Goal: Task Accomplishment & Management: Complete application form

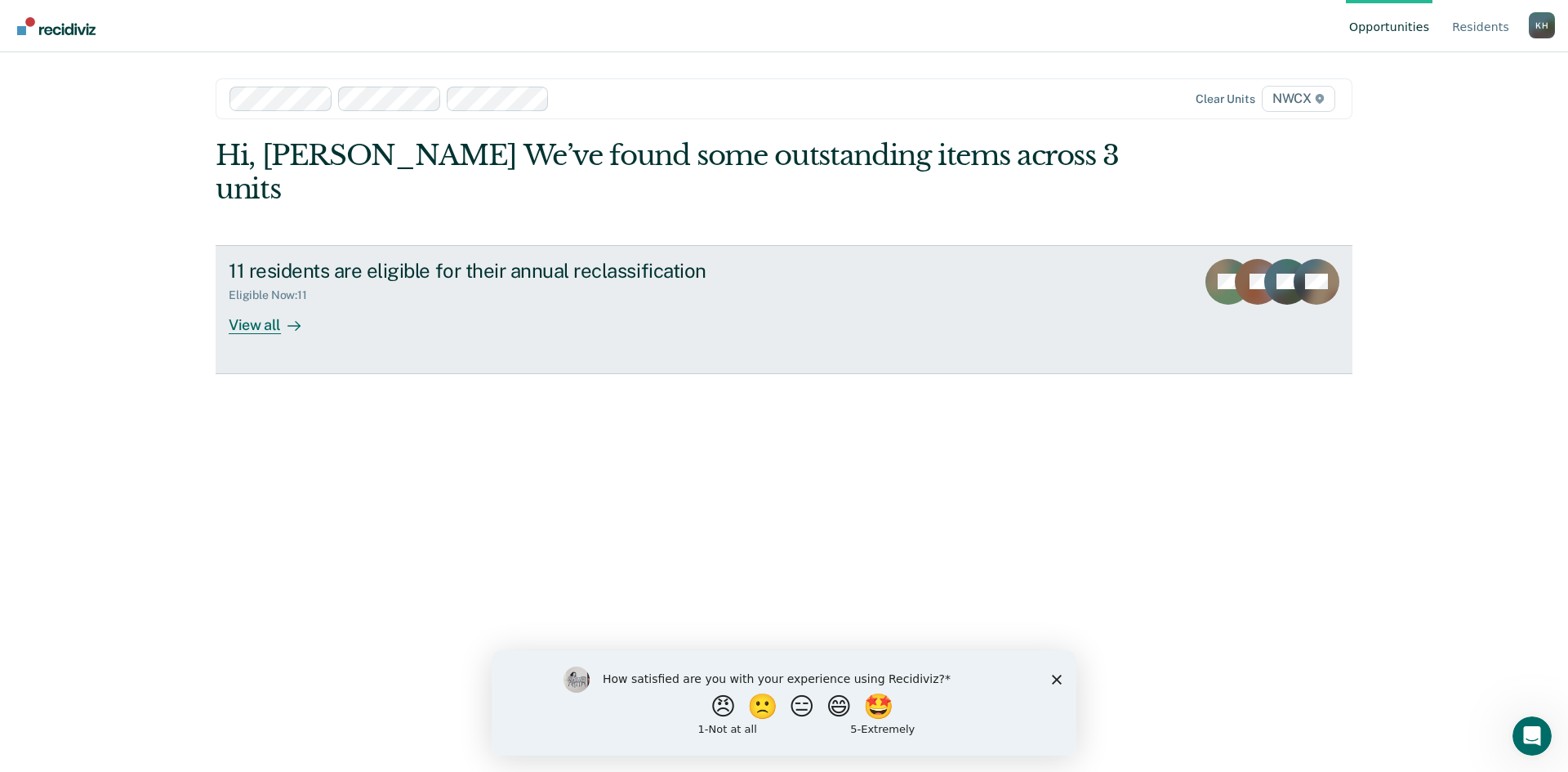
click at [268, 303] on div "View all" at bounding box center [274, 318] width 92 height 32
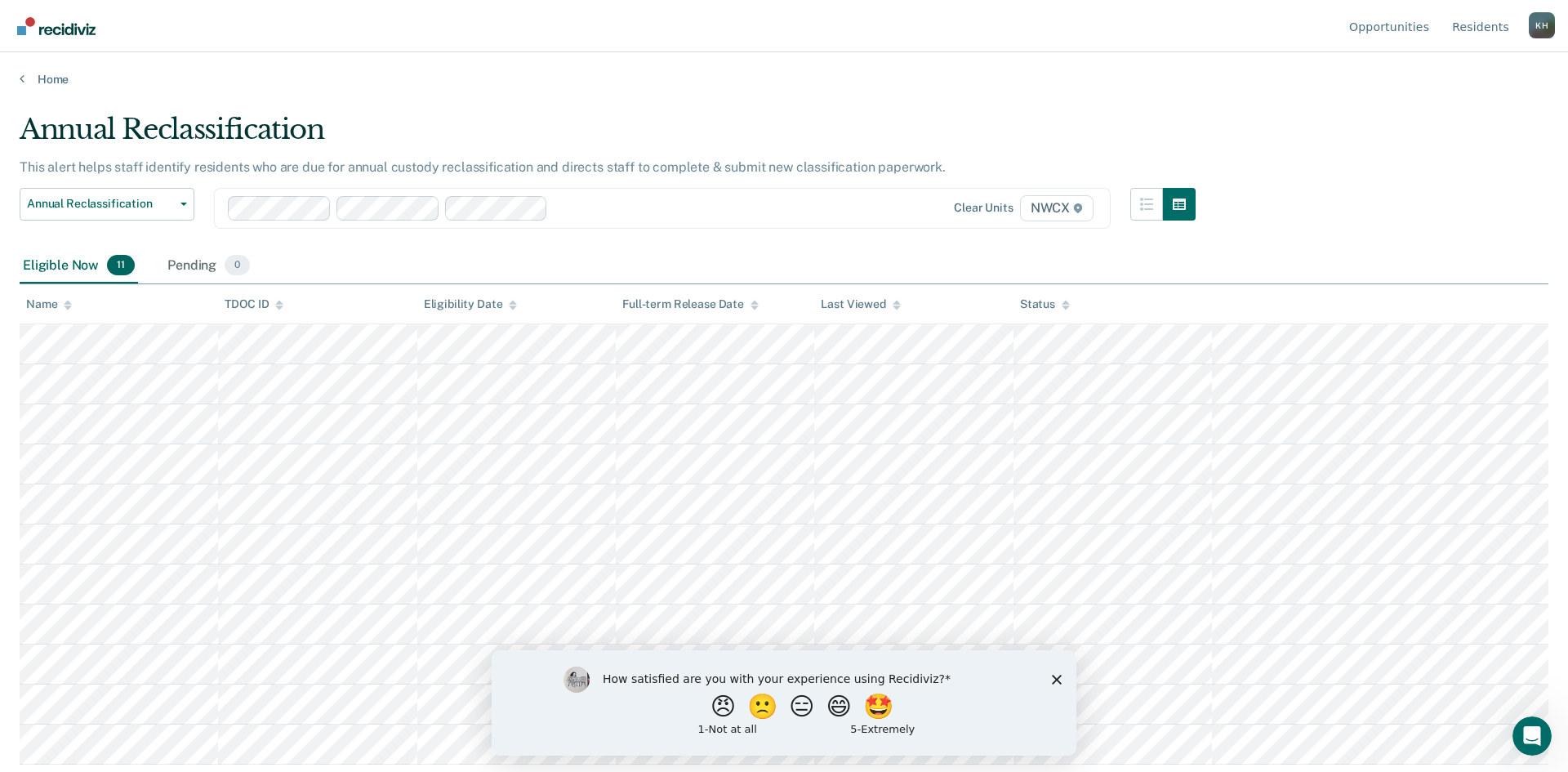
click at [1057, 678] on polygon "Close survey" at bounding box center [1057, 679] width 10 height 10
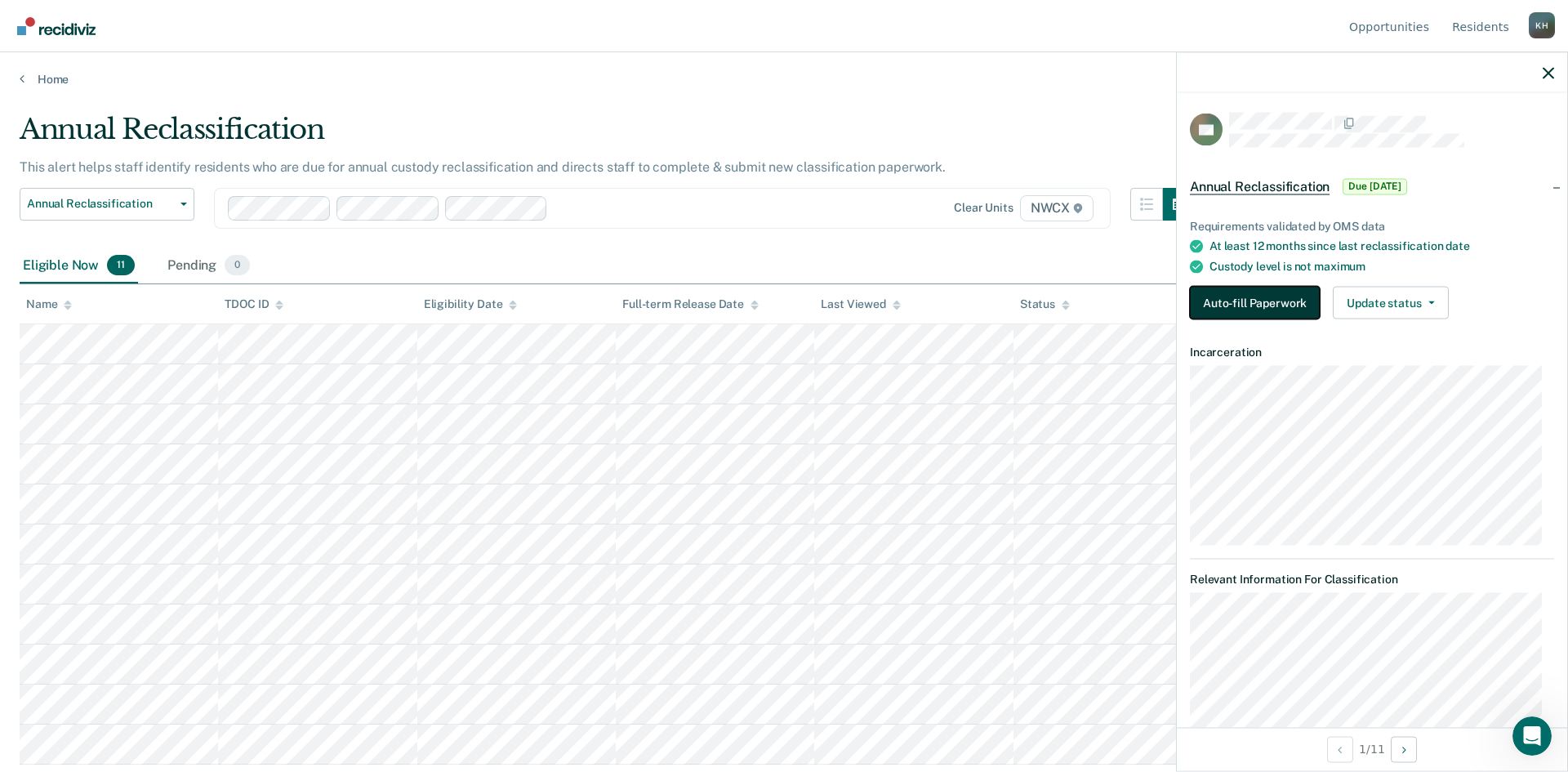
click at [1246, 295] on button "Auto-fill Paperwork" at bounding box center [1255, 303] width 130 height 33
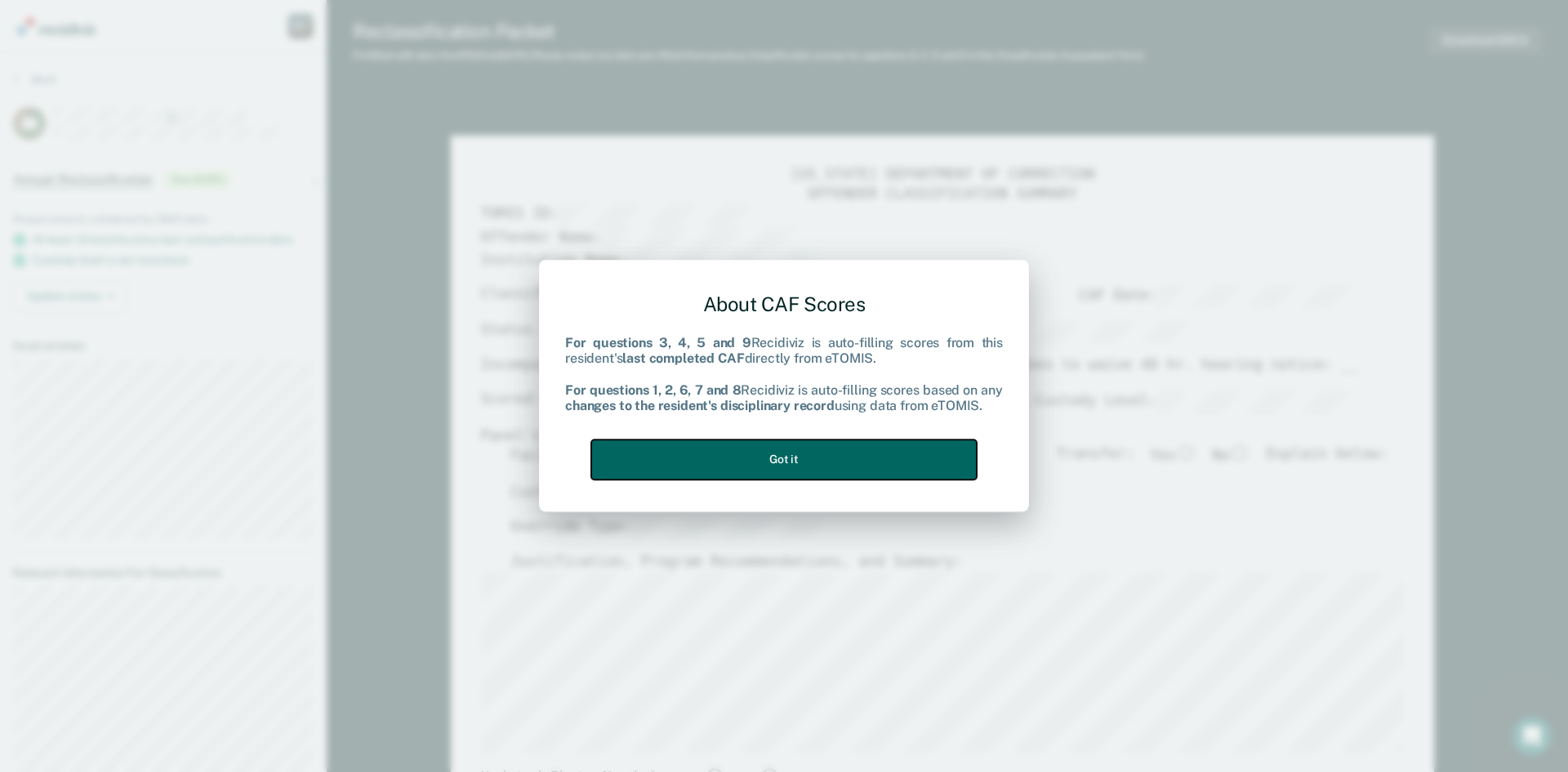
click at [776, 455] on button "Got it" at bounding box center [784, 460] width 385 height 40
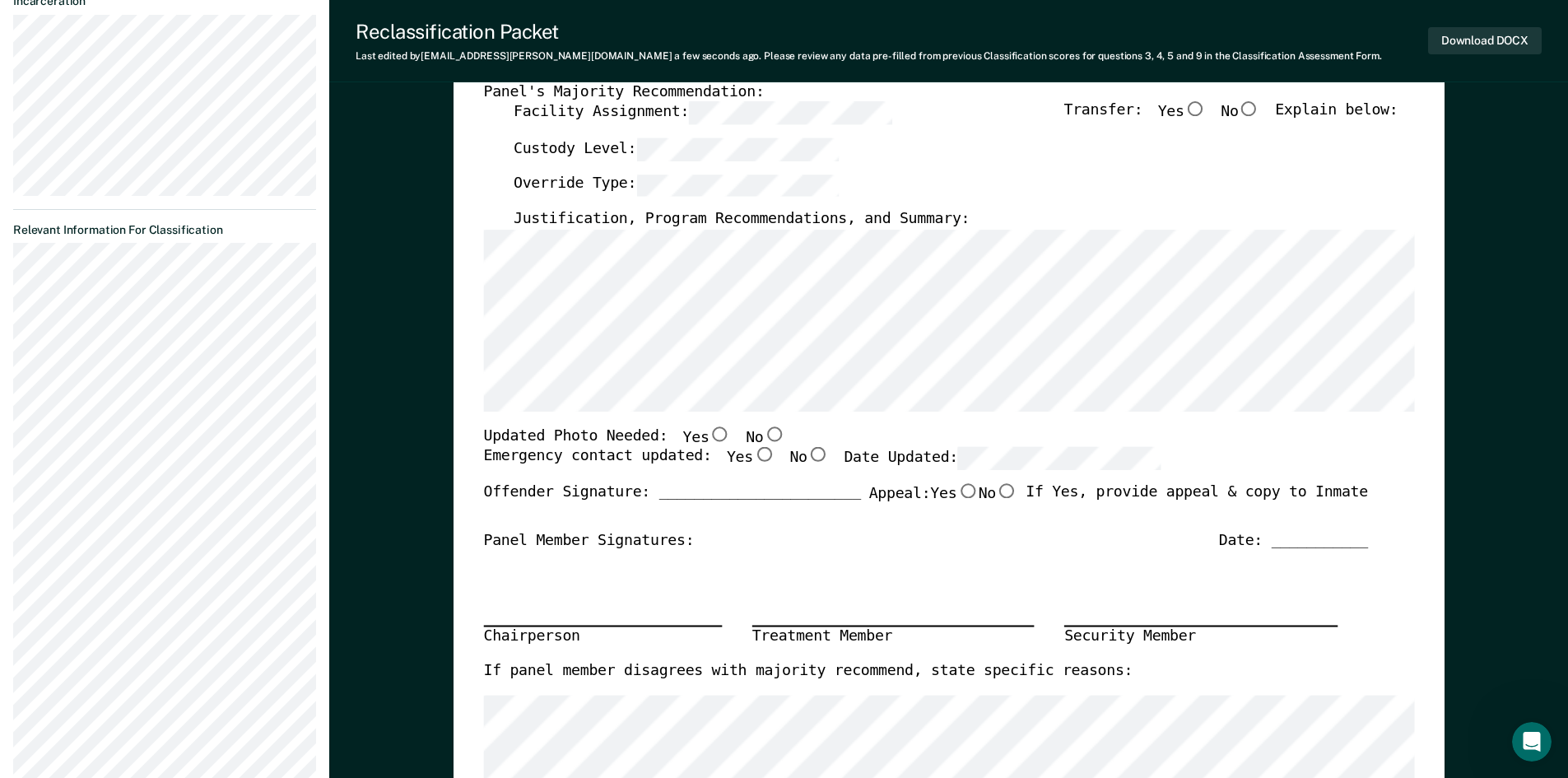
scroll to position [329, 0]
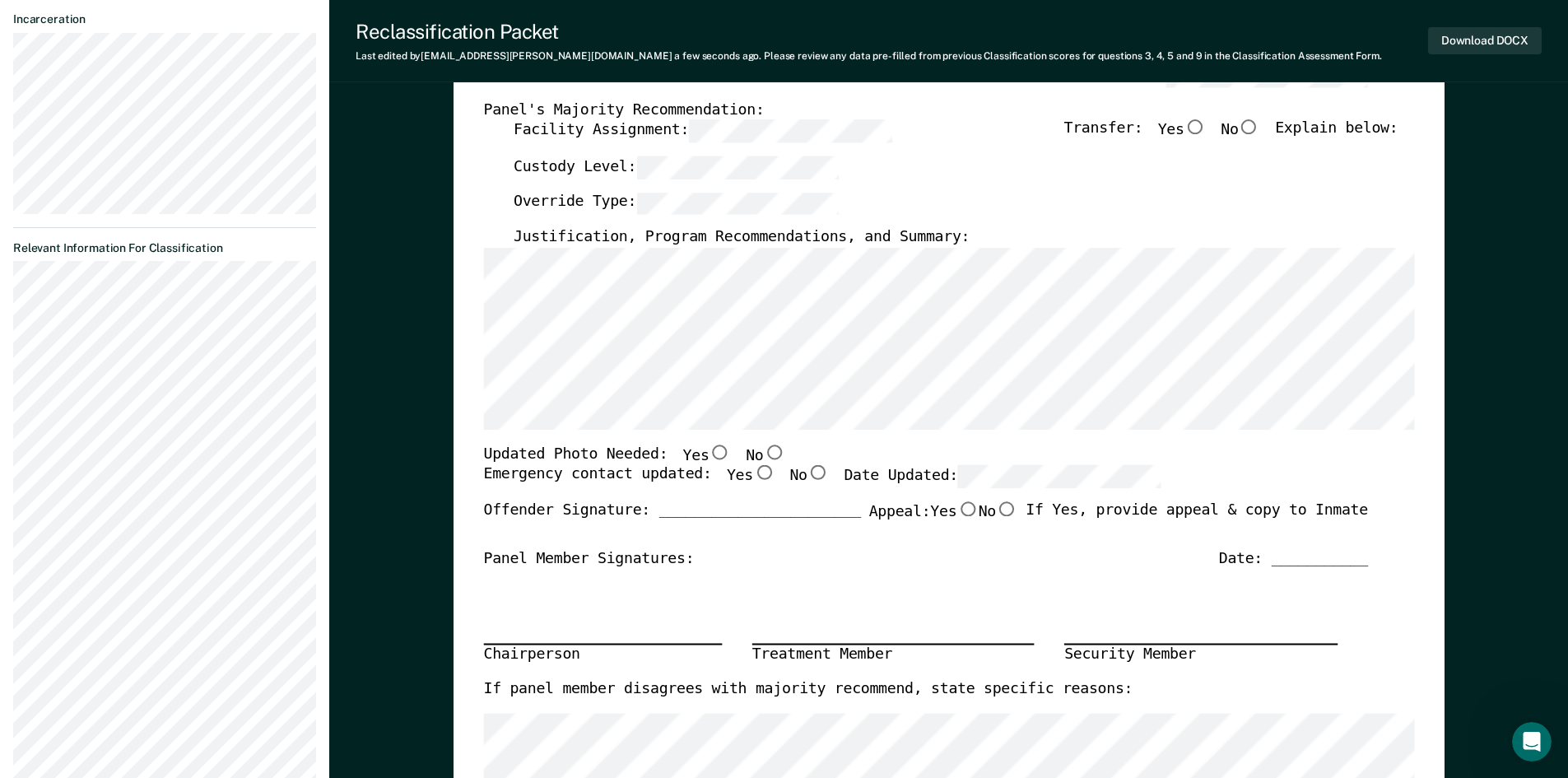
click at [746, 454] on label "No" at bounding box center [765, 456] width 39 height 22
click at [763, 454] on input "No" at bounding box center [774, 452] width 22 height 15
type textarea "x"
radio input "true"
click at [752, 471] on input "Yes" at bounding box center [763, 473] width 22 height 15
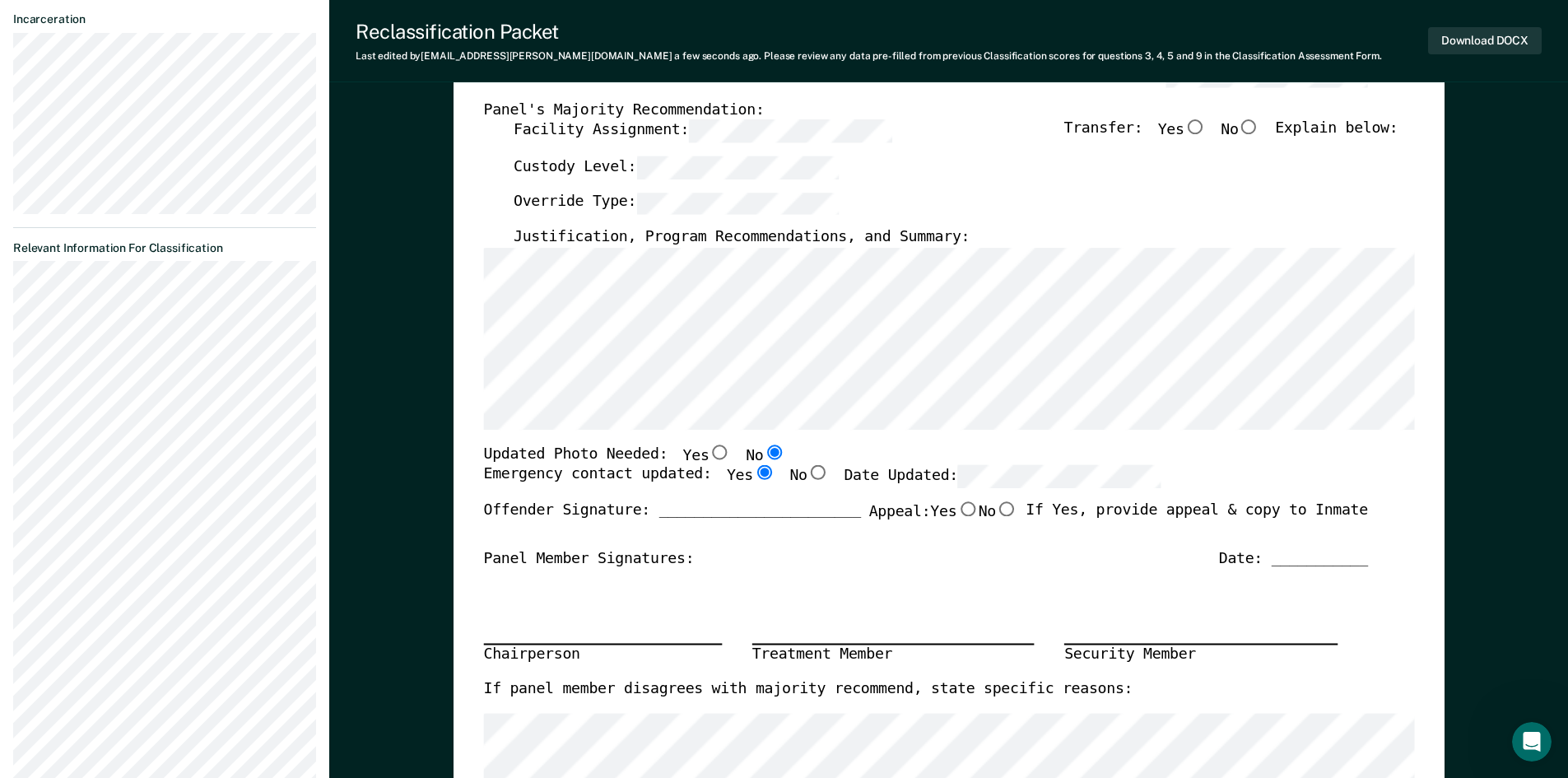
type textarea "x"
radio input "true"
click at [1014, 515] on div "Offender Signature: _______________________ Appeal: Yes No If Yes, provide appe…" at bounding box center [925, 526] width 884 height 47
click at [1004, 511] on input "No" at bounding box center [1007, 510] width 22 height 15
type textarea "x"
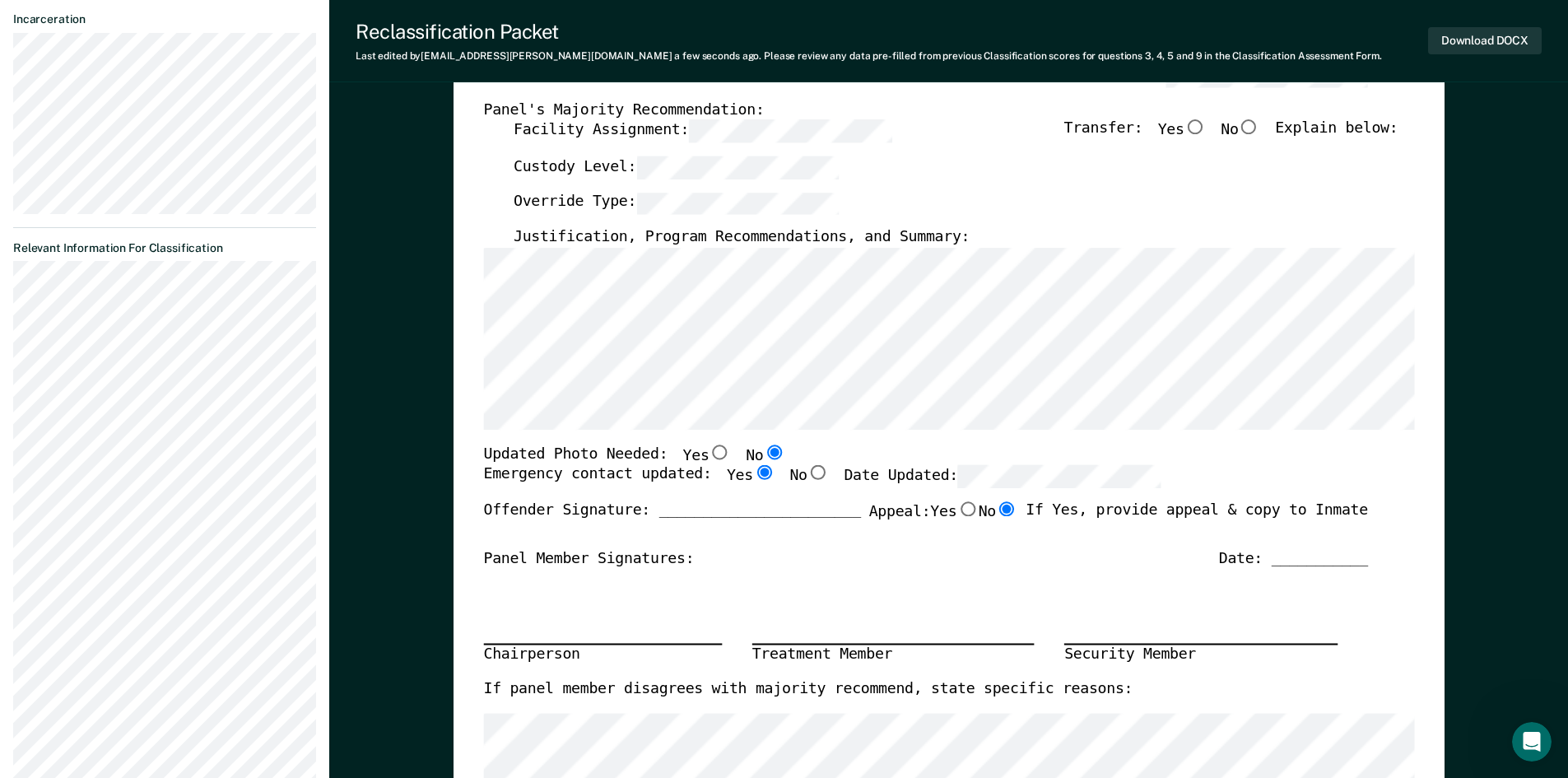
radio input "true"
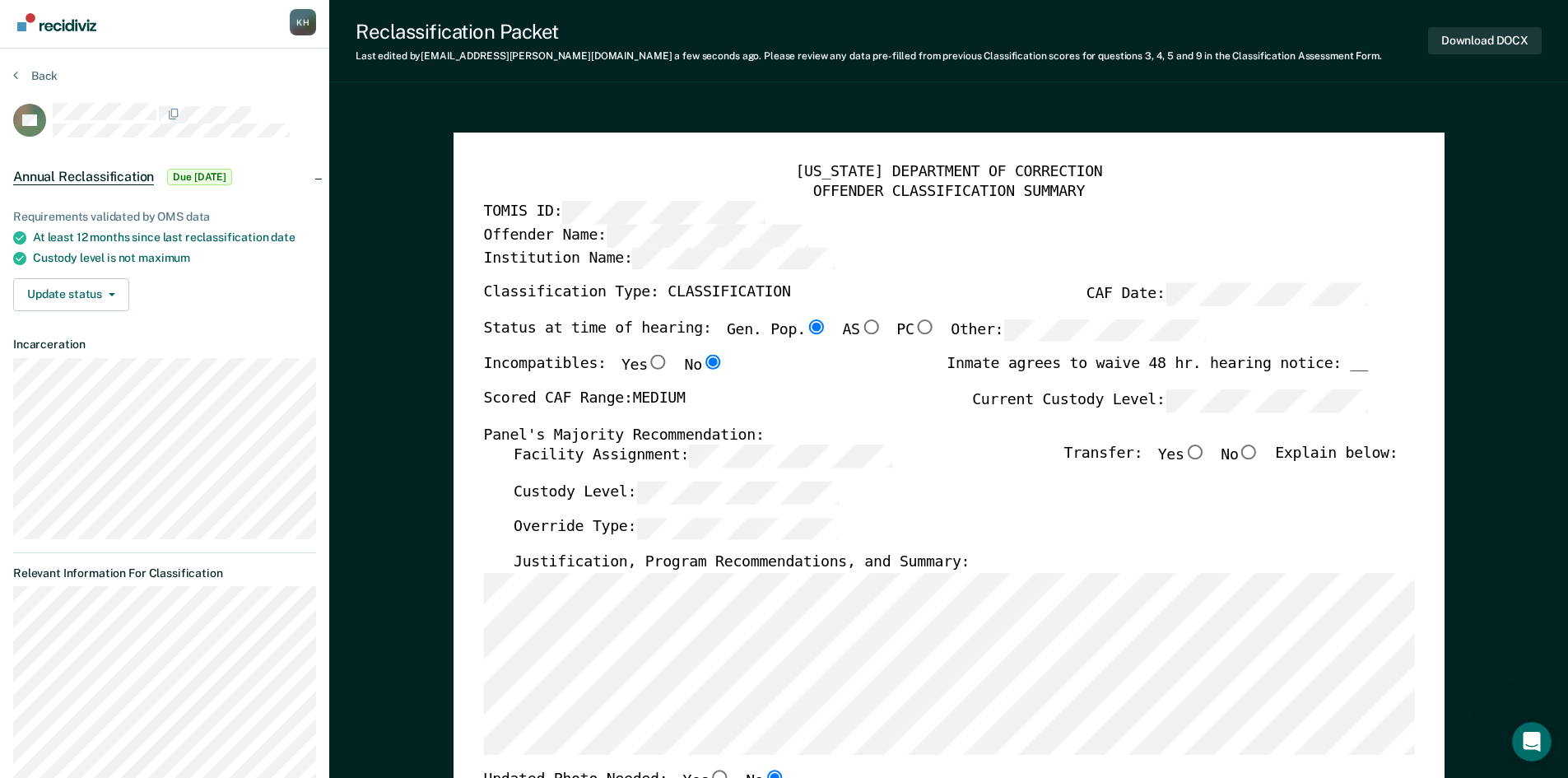
scroll to position [0, 0]
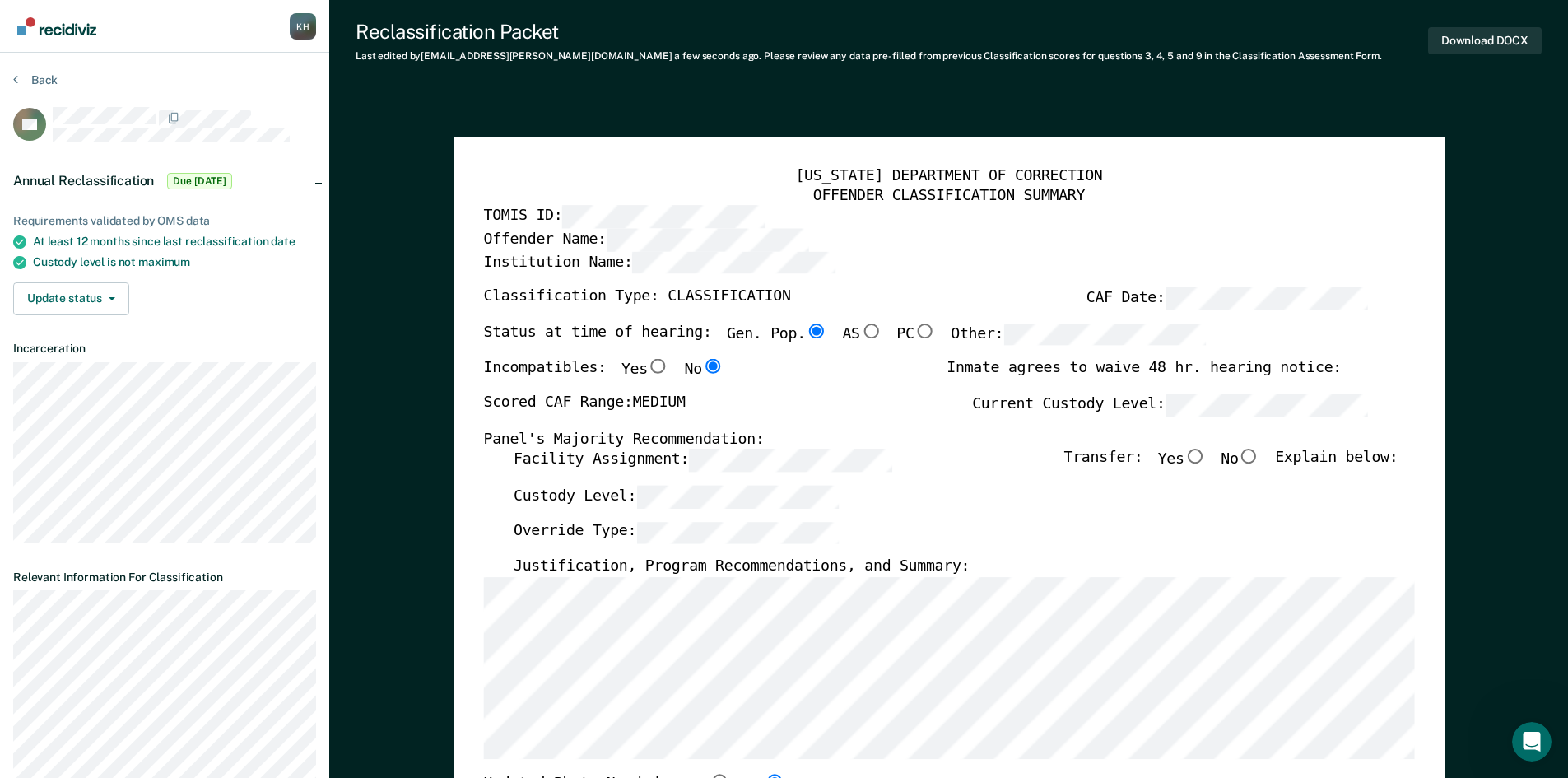
click at [1258, 459] on input "No" at bounding box center [1249, 456] width 22 height 15
type textarea "x"
radio input "true"
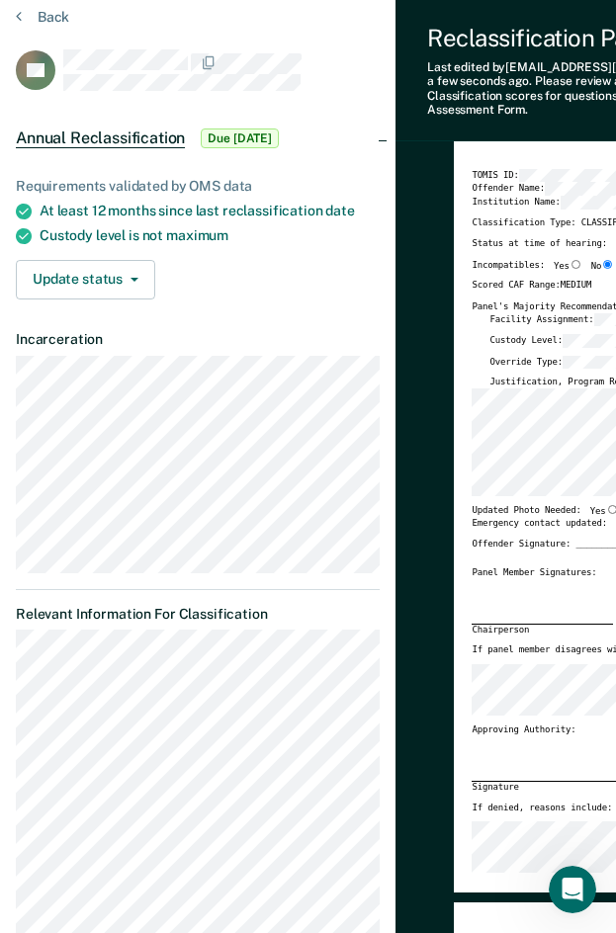
drag, startPoint x: 218, startPoint y: 211, endPoint x: 311, endPoint y: 259, distance: 104.3
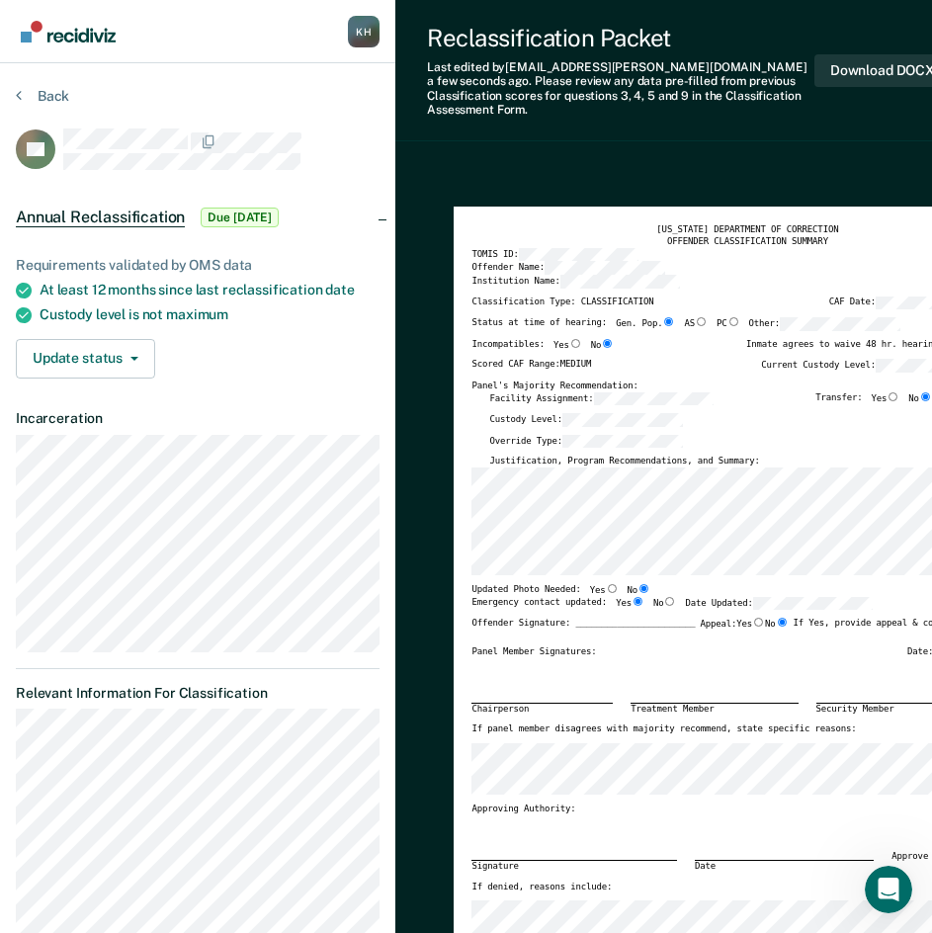
type textarea "x"
